Goal: Task Accomplishment & Management: Complete application form

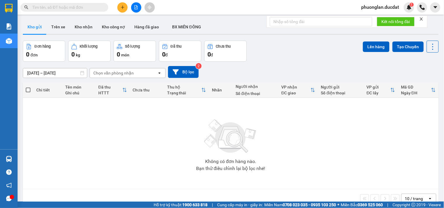
click at [69, 1] on div "Kết quả tìm kiếm ( 0 ) Bộ lọc No Data phuonglan.ducdat 1" at bounding box center [222, 7] width 444 height 15
click at [69, 9] on input "text" at bounding box center [66, 7] width 69 height 6
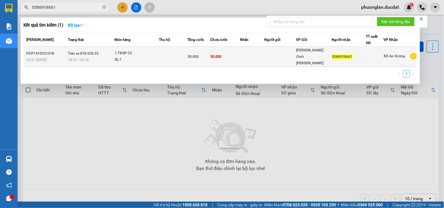
type input "0586918661"
click at [159, 53] on div "1 TXOP CC" at bounding box center [137, 53] width 44 height 6
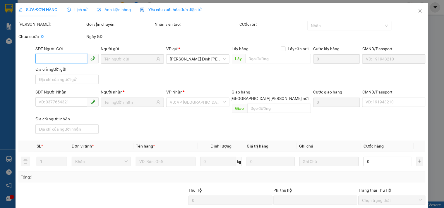
type input "0586918661"
type input "0"
type input "50.000"
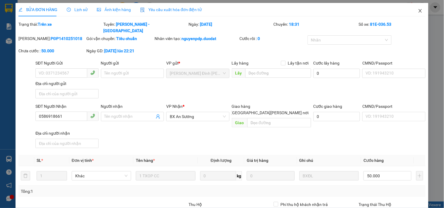
click at [418, 10] on icon "close" at bounding box center [420, 10] width 5 height 5
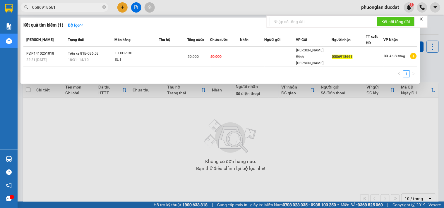
click at [71, 8] on input "0586918661" at bounding box center [66, 7] width 69 height 6
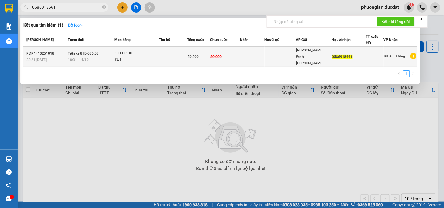
click at [130, 57] on div "SL: 1" at bounding box center [137, 60] width 44 height 6
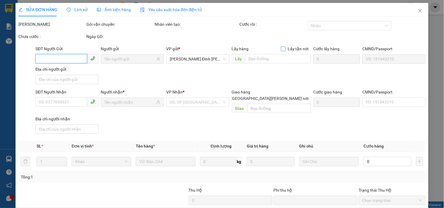
type input "0586918661"
type input "0"
type input "50.000"
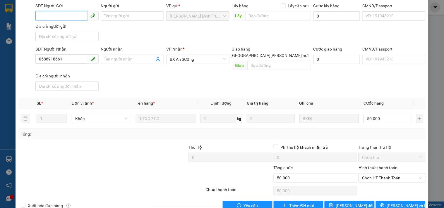
scroll to position [58, 0]
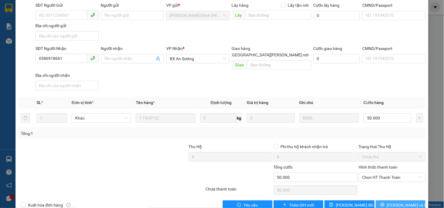
click at [396, 202] on span "Lưu và In" at bounding box center [407, 205] width 41 height 6
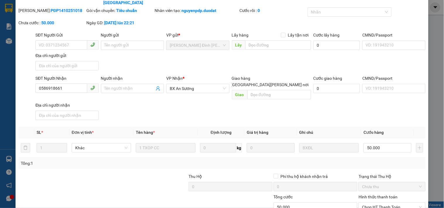
scroll to position [0, 0]
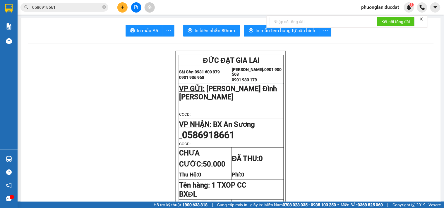
click at [61, 8] on input "0586918661" at bounding box center [66, 7] width 69 height 6
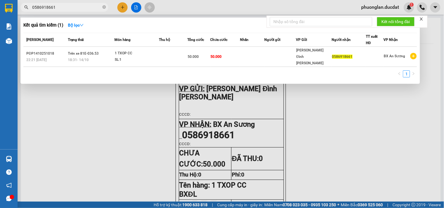
click at [94, 6] on input "0586918661" at bounding box center [66, 7] width 69 height 6
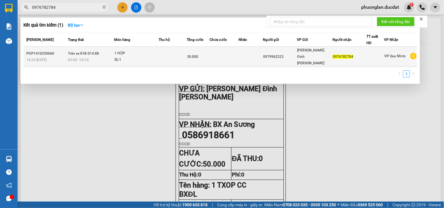
type input "0976782784"
click at [167, 56] on td at bounding box center [173, 57] width 28 height 20
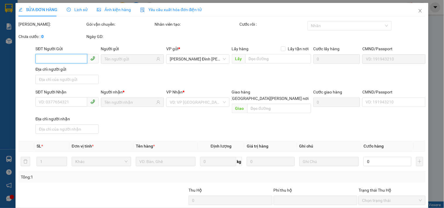
type input "0979962223"
type input "0976782784"
type input "0"
type input "30.000"
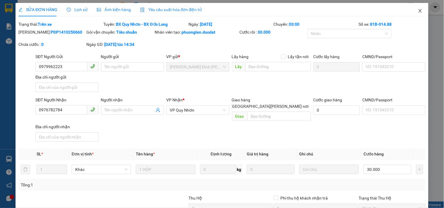
click at [418, 11] on icon "close" at bounding box center [420, 10] width 5 height 5
